Goal: Navigation & Orientation: Find specific page/section

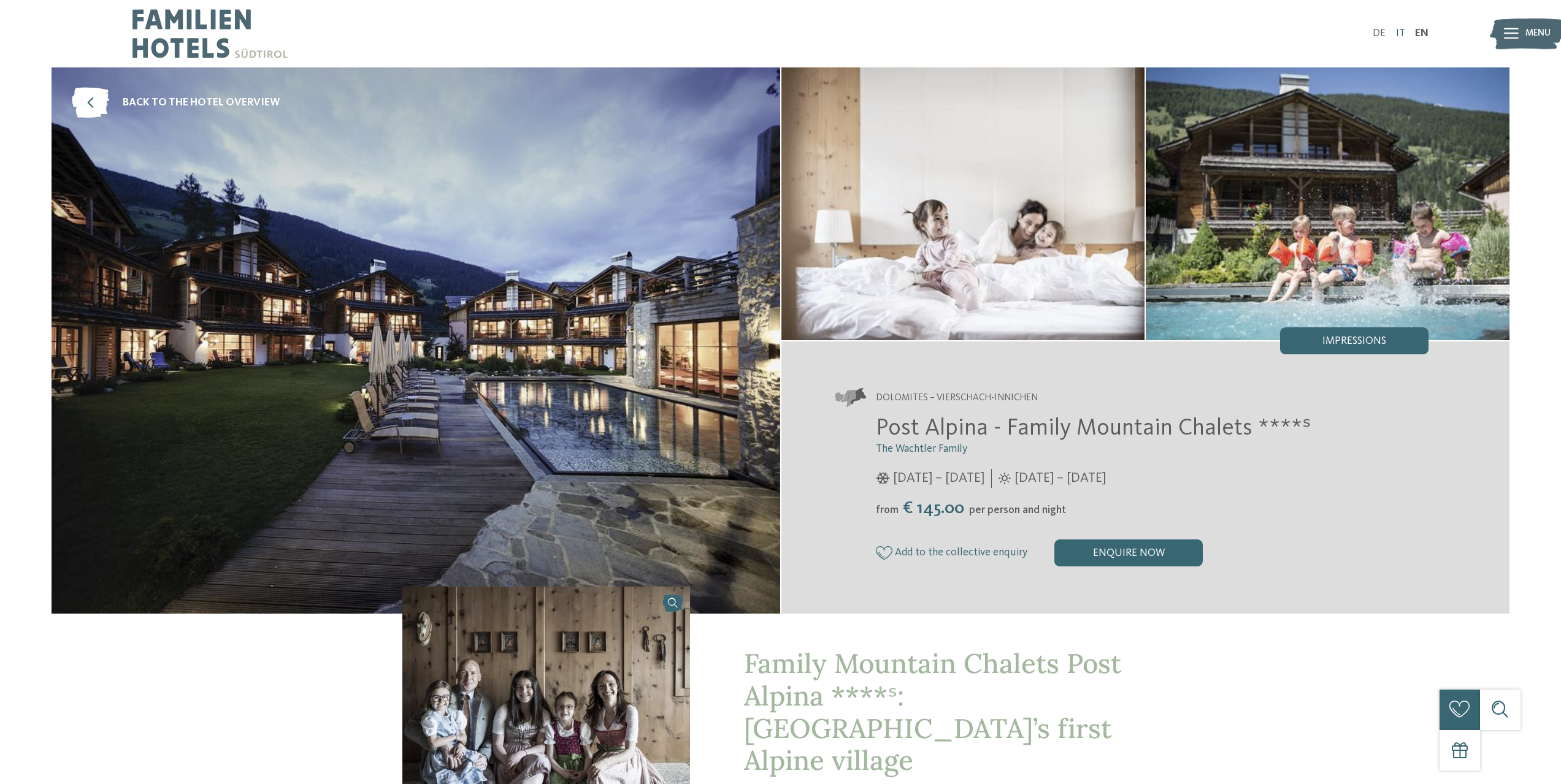
click at [1401, 36] on link "IT" at bounding box center [1400, 33] width 9 height 10
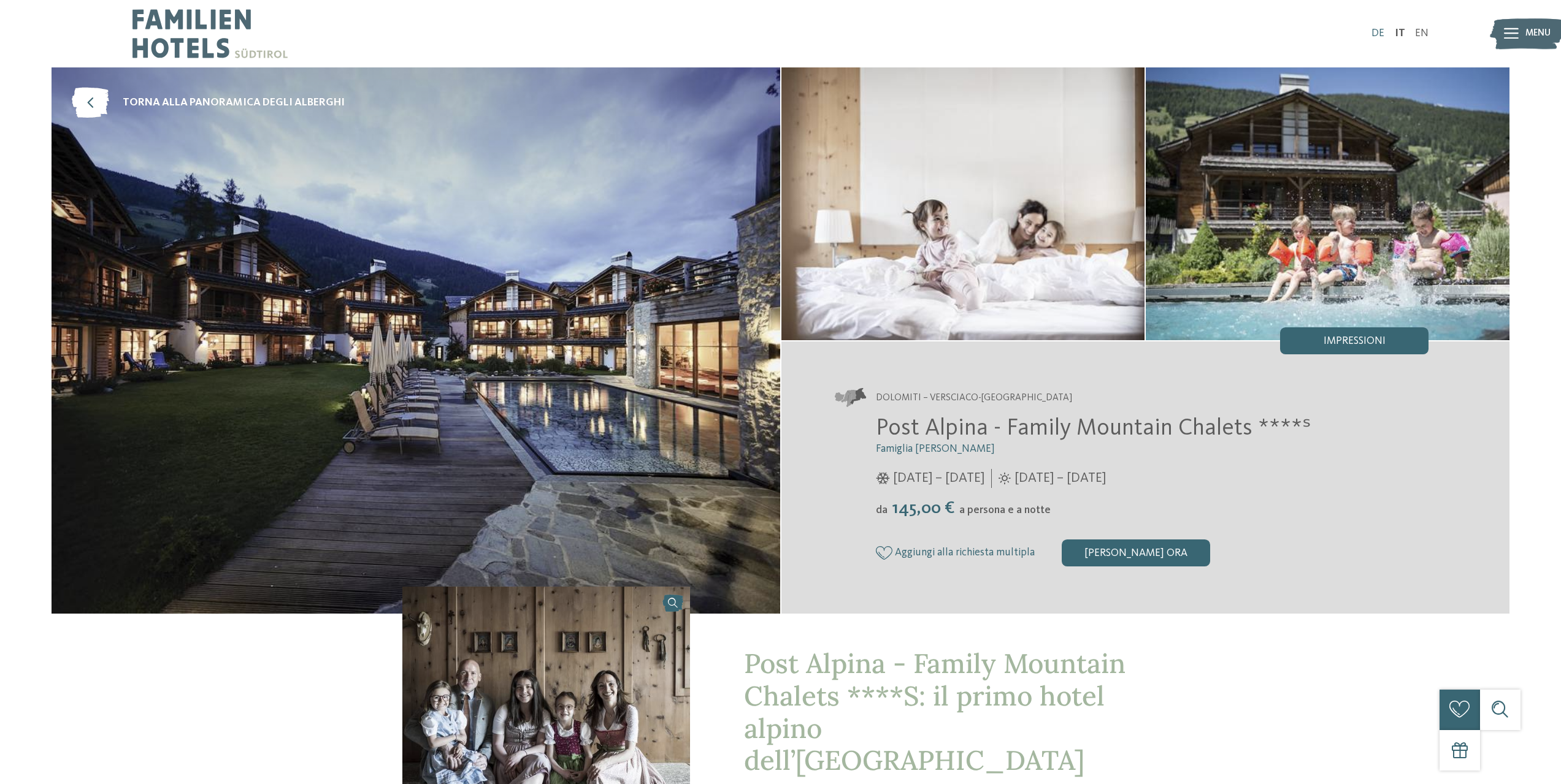
click at [1382, 35] on link "DE" at bounding box center [1377, 33] width 13 height 10
click at [1384, 30] on link "DE" at bounding box center [1377, 33] width 13 height 10
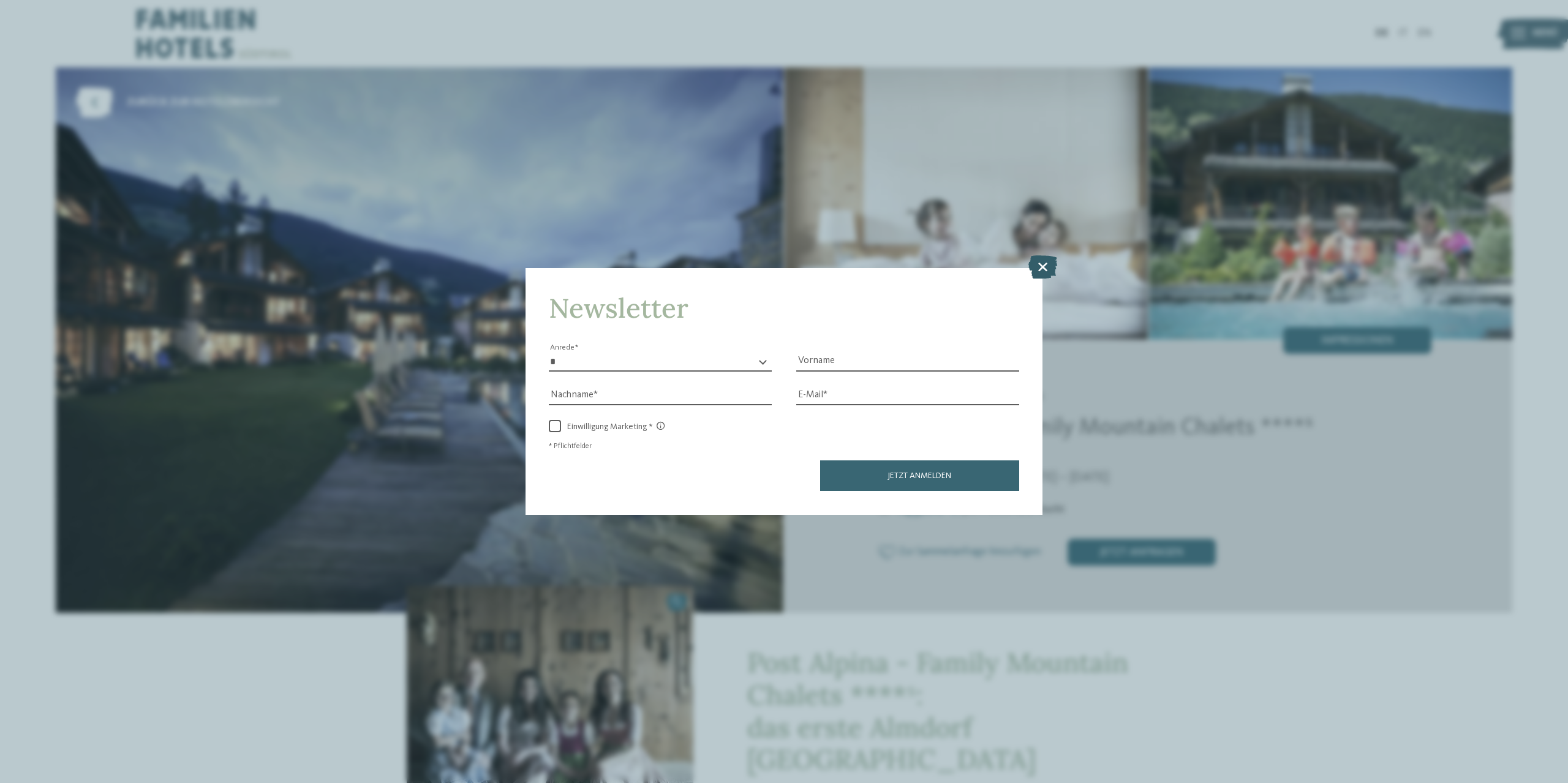
click at [1032, 266] on icon at bounding box center [1043, 267] width 29 height 23
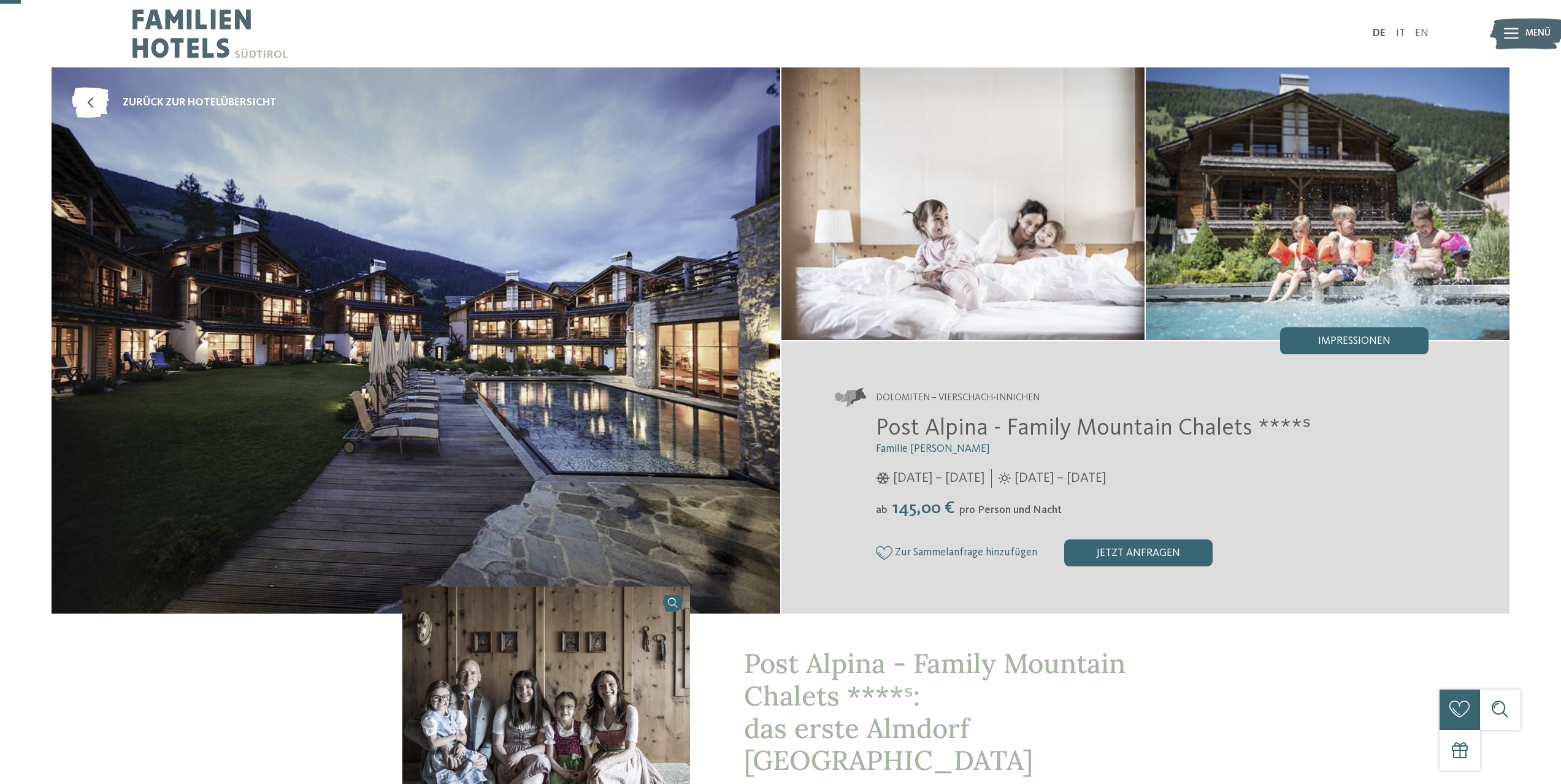
scroll to position [61, 0]
